Goal: Find contact information

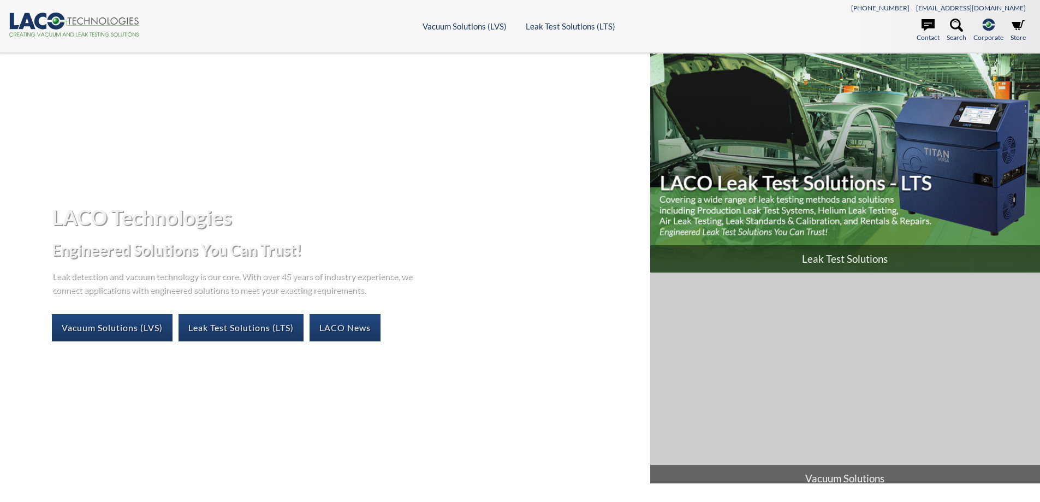
select select "语言翻译微件"
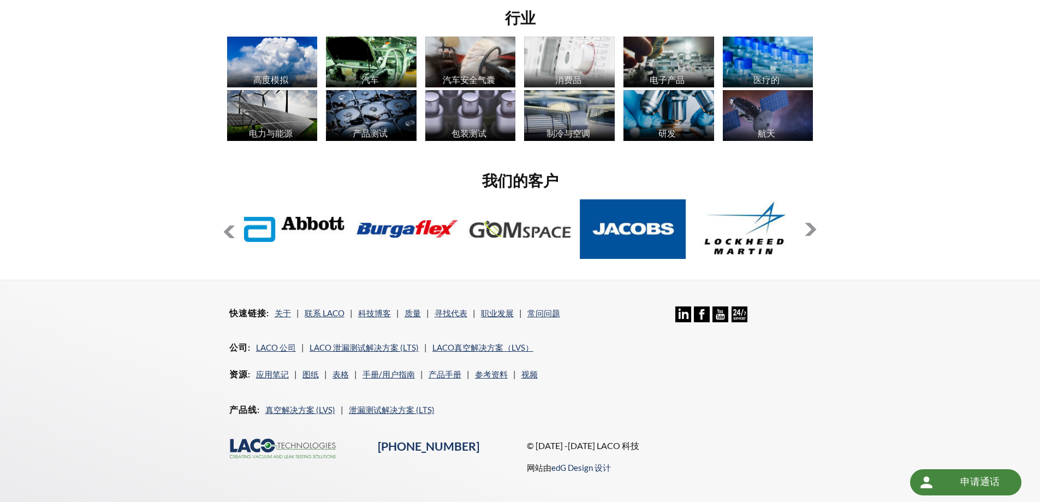
scroll to position [852, 0]
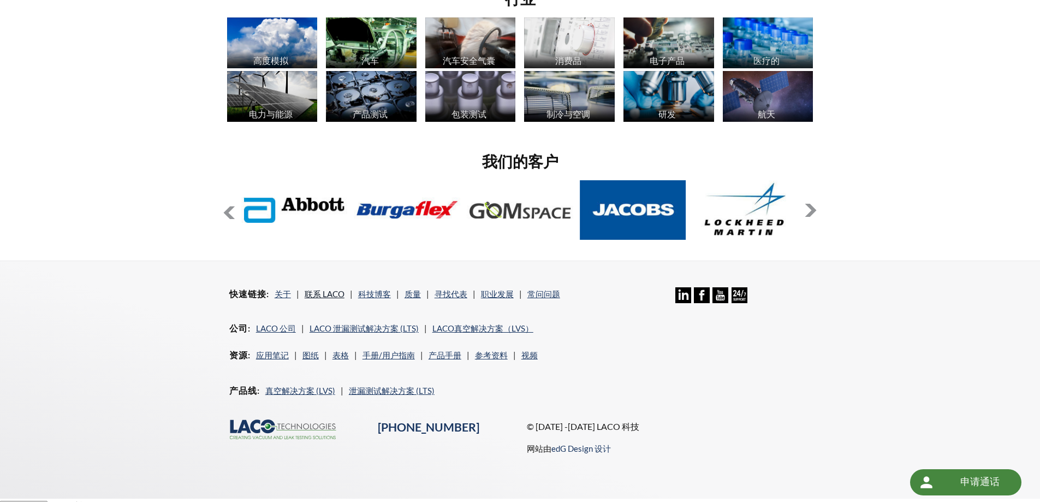
click at [328, 289] on font "联系 LACO" at bounding box center [325, 294] width 40 height 10
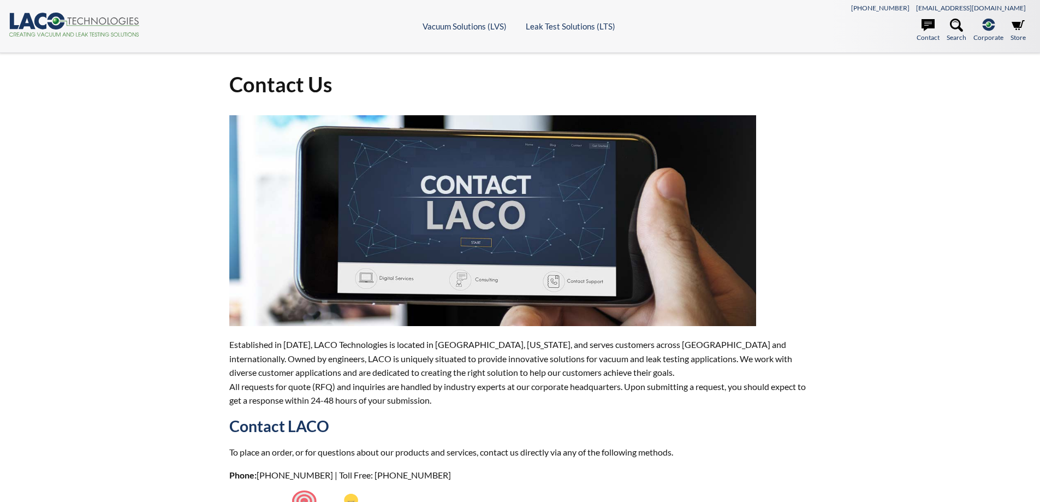
select select "语言翻译微件"
